Goal: Navigation & Orientation: Find specific page/section

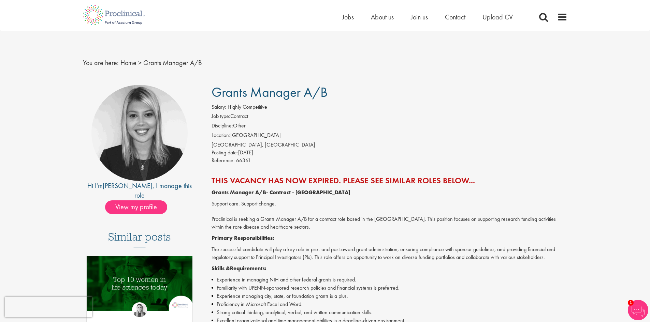
click at [545, 141] on div "Philadelphia, USA" at bounding box center [389, 145] width 356 height 8
click at [551, 138] on li "Location: United States" at bounding box center [389, 137] width 356 height 10
click at [540, 141] on div "Philadelphia, USA" at bounding box center [389, 145] width 356 height 8
click at [381, 15] on span "About us" at bounding box center [382, 17] width 23 height 9
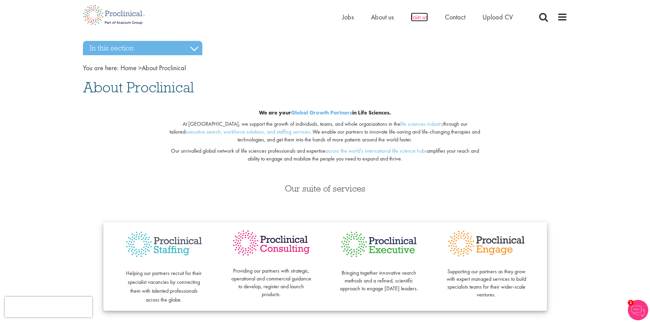
click at [417, 16] on span "Join us" at bounding box center [419, 17] width 17 height 9
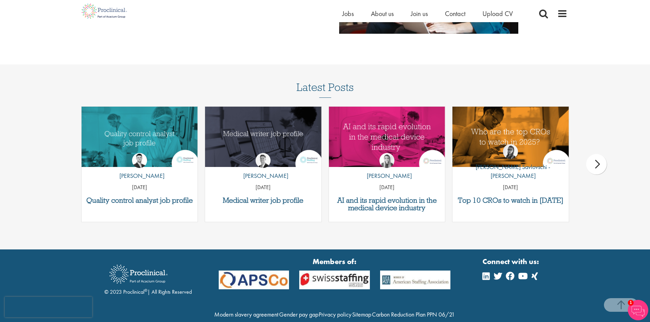
scroll to position [874, 0]
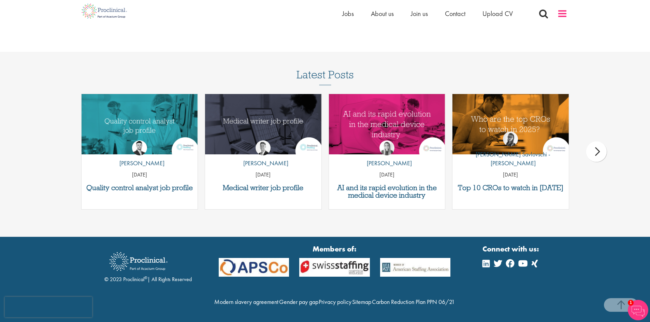
click at [563, 13] on span at bounding box center [562, 14] width 10 height 10
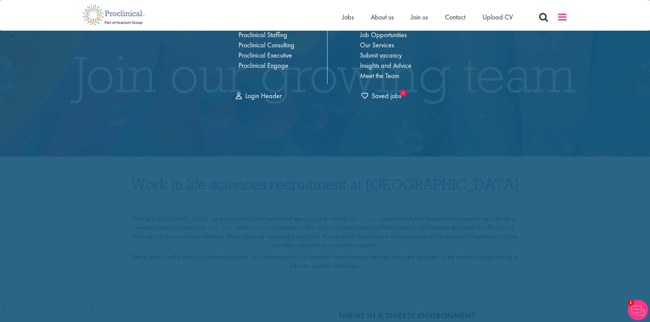
scroll to position [0, 0]
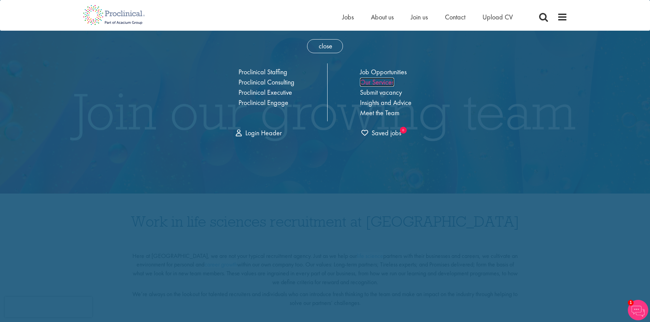
click at [384, 82] on link "Our Services" at bounding box center [377, 82] width 34 height 9
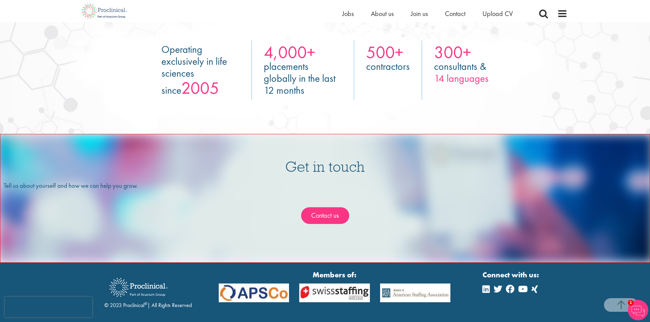
scroll to position [1269, 0]
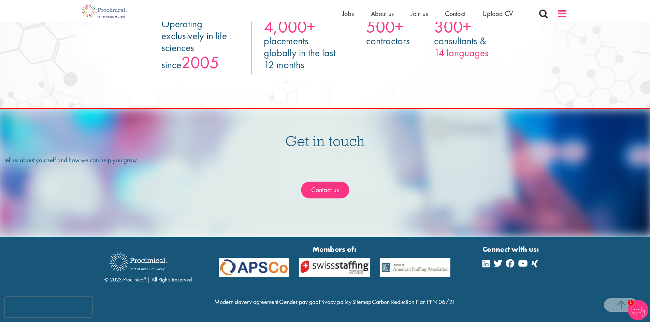
click at [562, 12] on span at bounding box center [562, 14] width 10 height 10
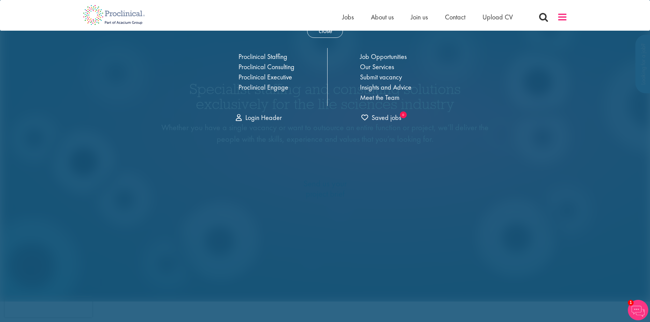
scroll to position [0, 0]
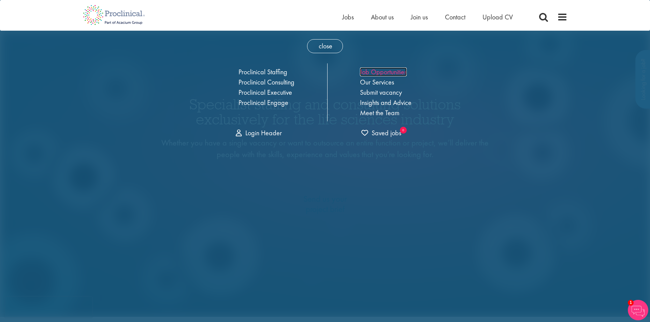
click at [391, 71] on link "Job Opportunities" at bounding box center [383, 72] width 47 height 9
